Goal: Task Accomplishment & Management: Use online tool/utility

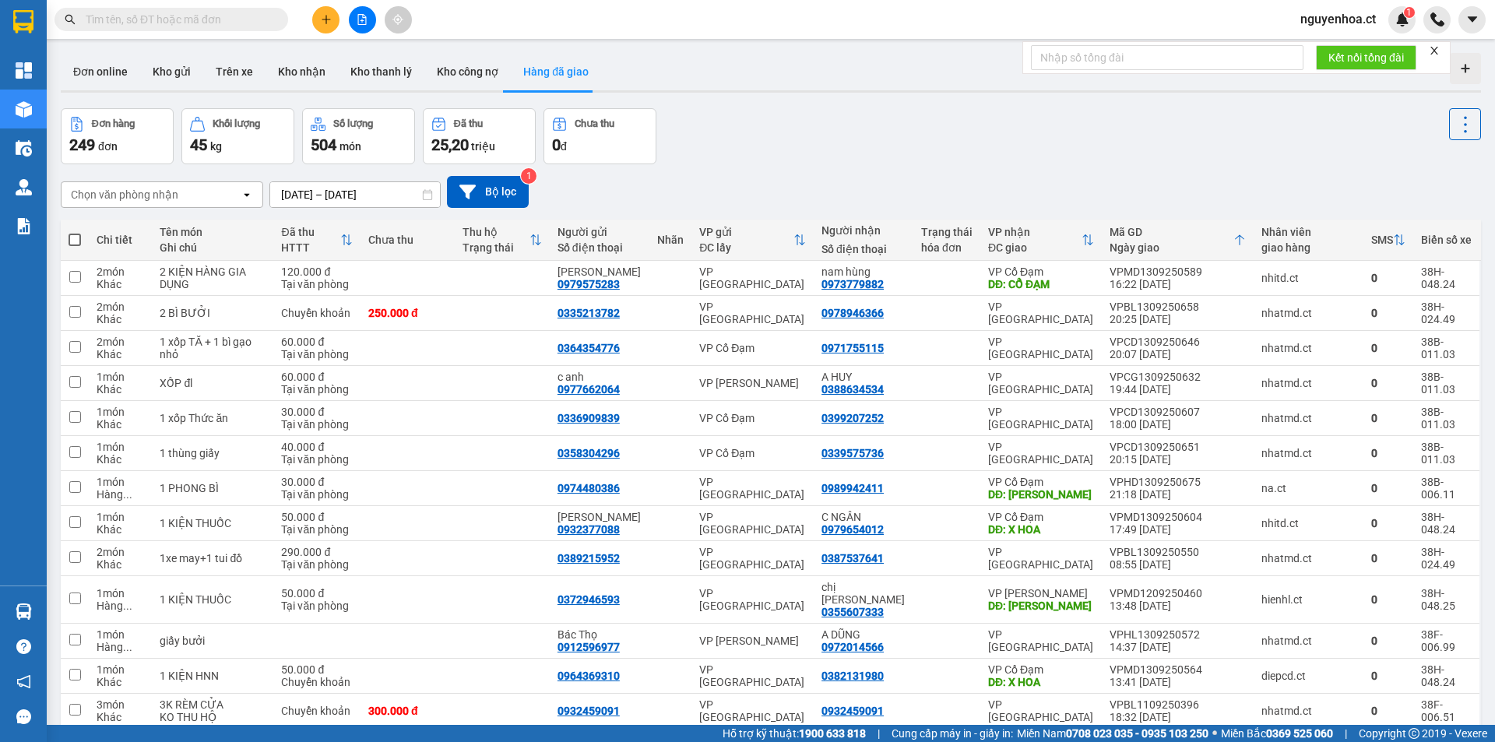
click at [241, 20] on input "text" at bounding box center [178, 19] width 184 height 17
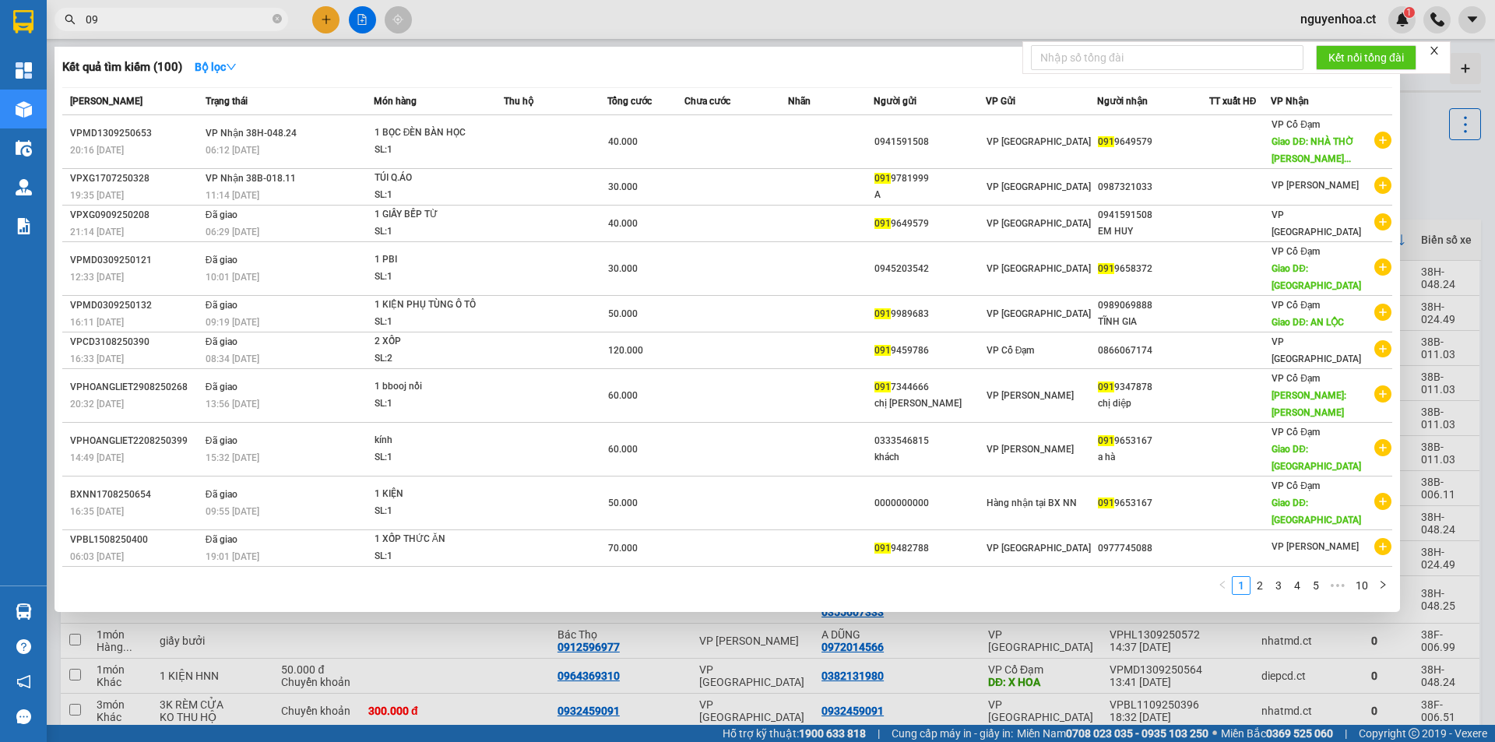
type input "0"
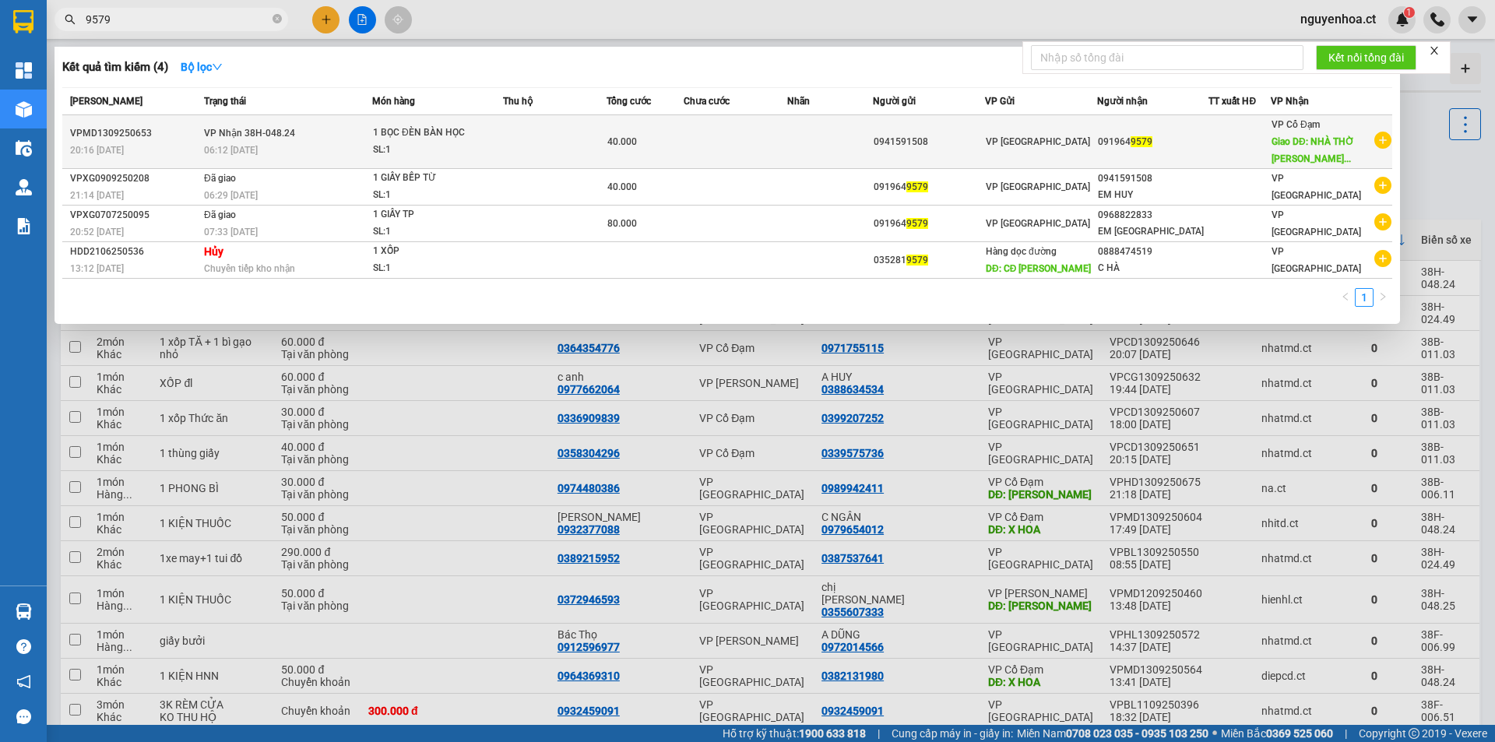
type input "9579"
click at [306, 155] on div "06:12 [DATE]" at bounding box center [287, 150] width 167 height 17
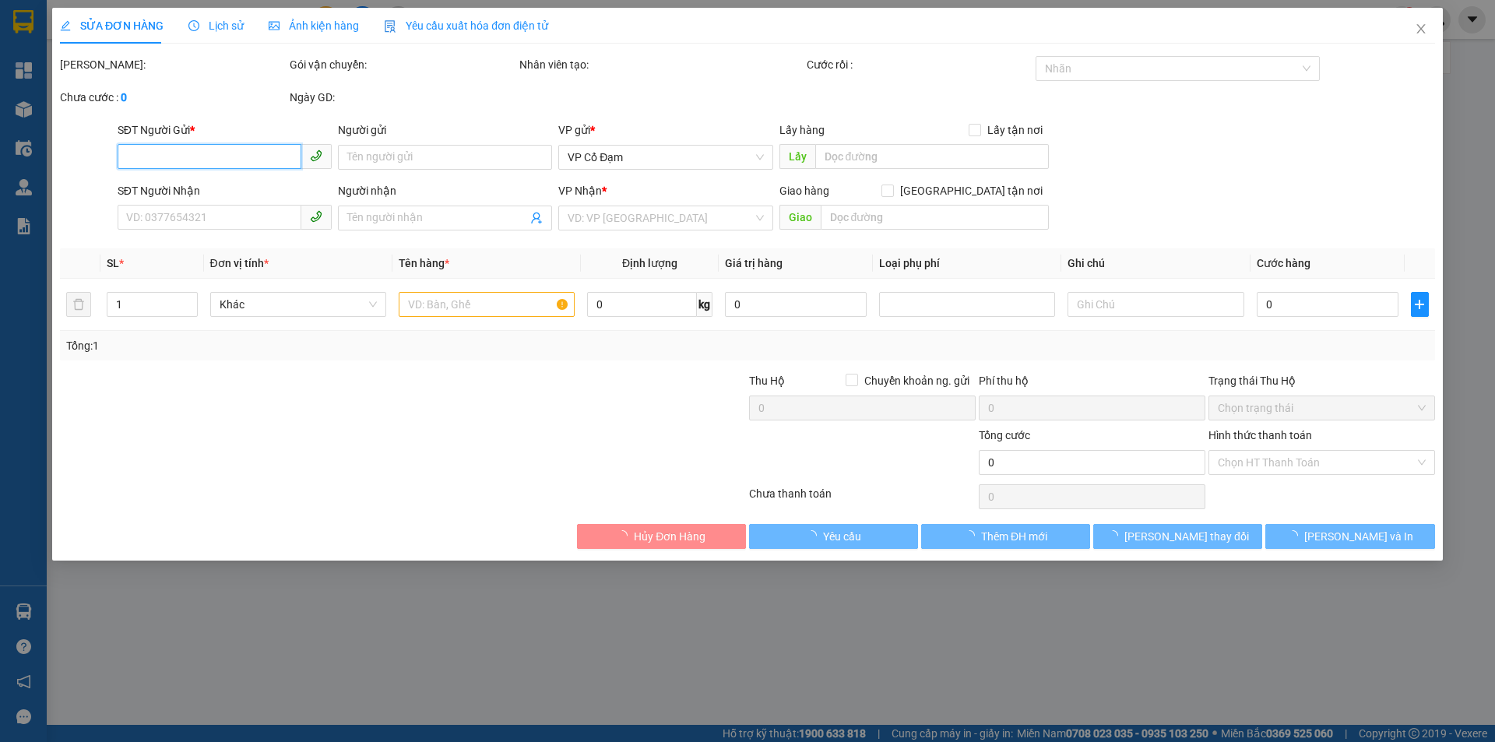
type input "0941591508"
type input "0919649579"
type input "NHÀ THỜ [PERSON_NAME]"
type input "40.000"
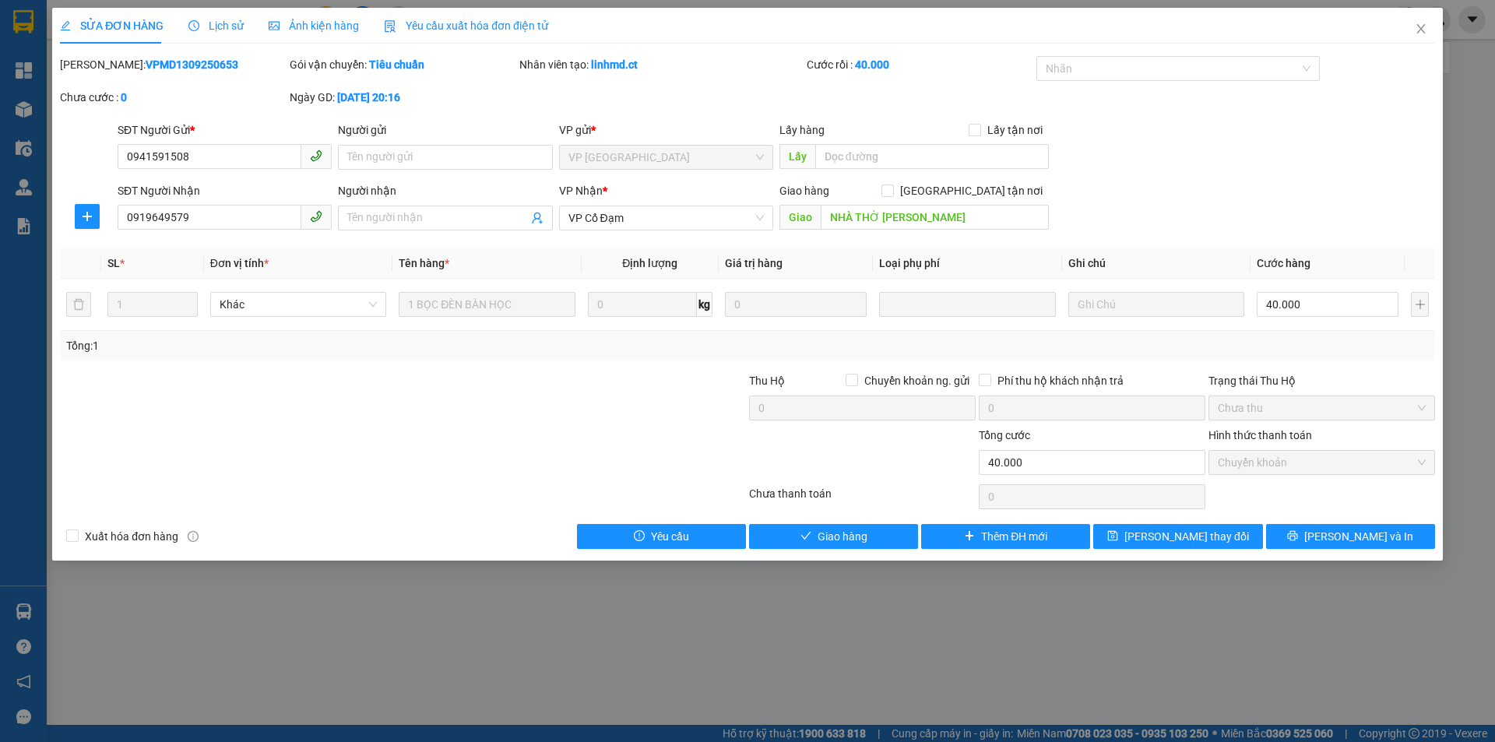
click at [222, 26] on span "Lịch sử" at bounding box center [215, 25] width 55 height 12
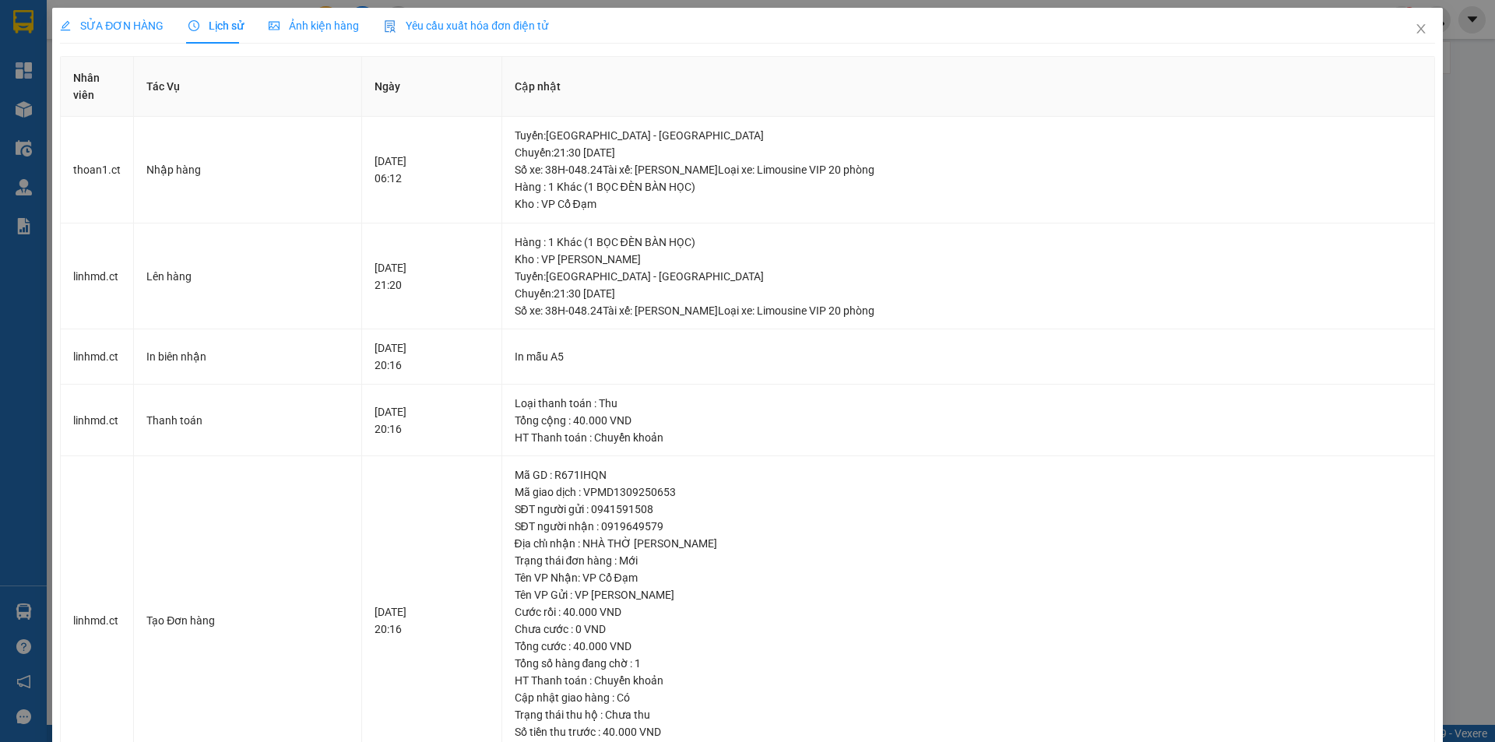
click at [119, 19] on span "SỬA ĐƠN HÀNG" at bounding box center [112, 25] width 104 height 12
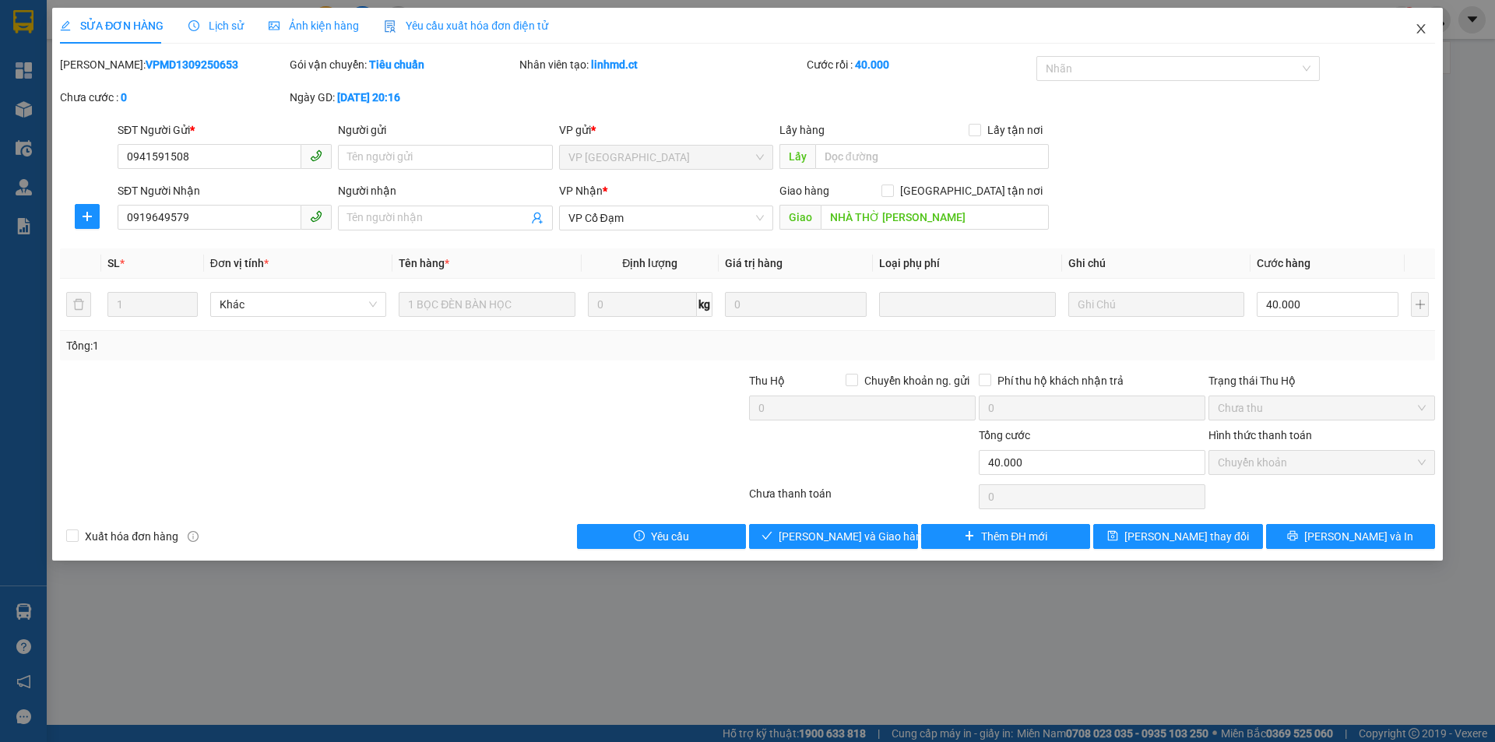
click at [1421, 35] on icon "close" at bounding box center [1421, 29] width 12 height 12
